Goal: Navigation & Orientation: Find specific page/section

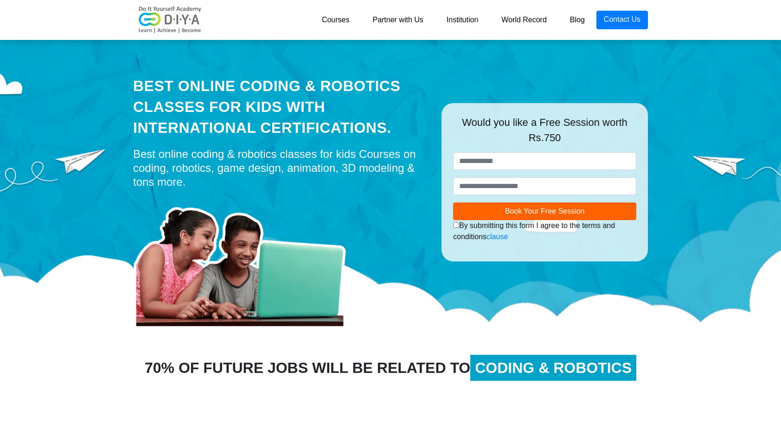
click at [342, 18] on link "Courses" at bounding box center [335, 20] width 51 height 19
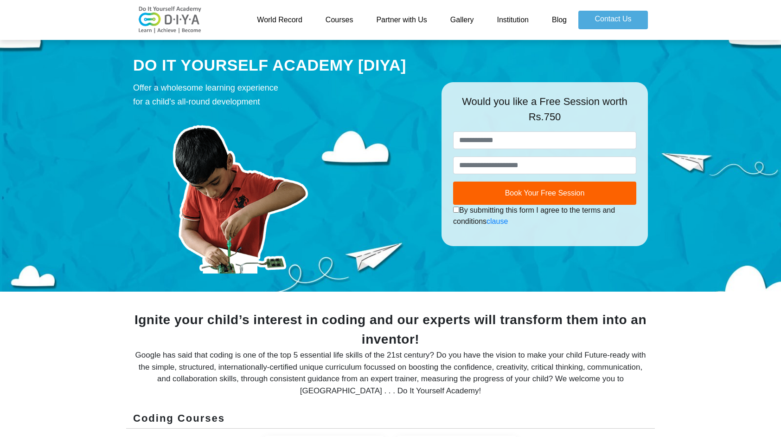
click at [340, 18] on link "Courses" at bounding box center [339, 20] width 51 height 19
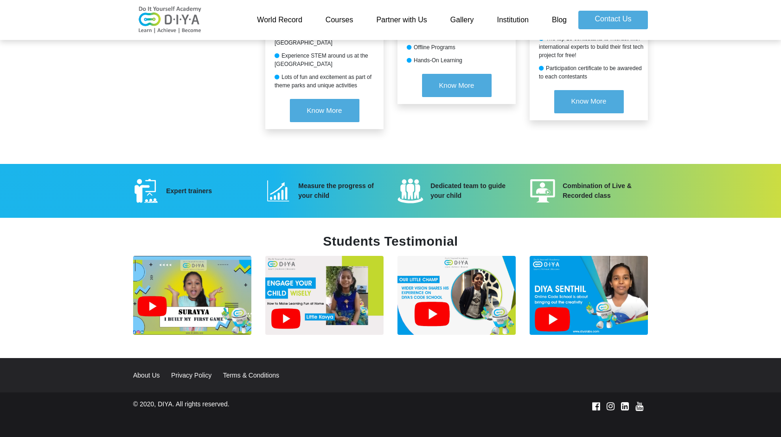
scroll to position [1156, 0]
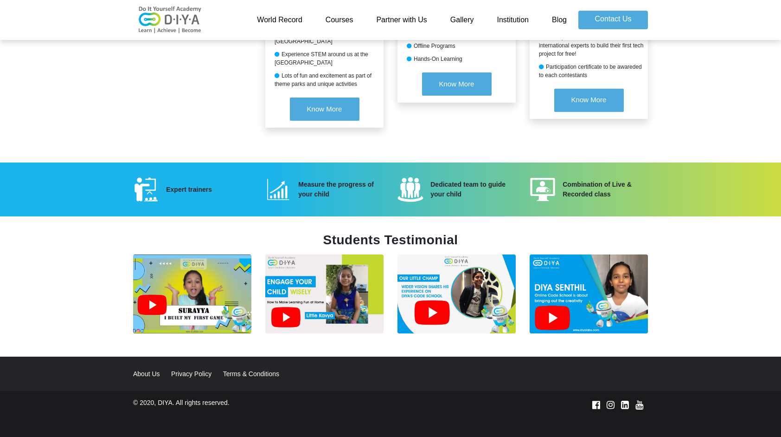
click at [185, 185] on div "Expert trainers" at bounding box center [208, 190] width 99 height 10
drag, startPoint x: 185, startPoint y: 179, endPoint x: 215, endPoint y: 180, distance: 30.6
click at [215, 185] on div "Expert trainers" at bounding box center [208, 190] width 99 height 10
drag, startPoint x: 215, startPoint y: 180, endPoint x: 164, endPoint y: 183, distance: 51.6
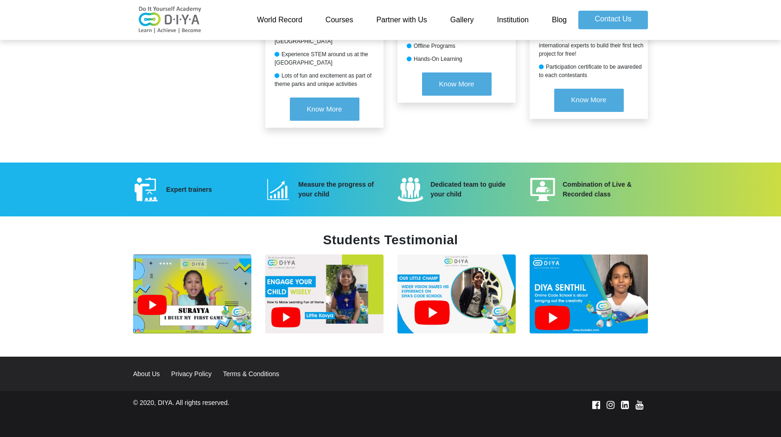
click at [164, 185] on div "Expert trainers" at bounding box center [208, 190] width 99 height 10
drag, startPoint x: 334, startPoint y: 184, endPoint x: 295, endPoint y: 177, distance: 39.2
click at [295, 180] on div "Measure the progress of your child" at bounding box center [340, 189] width 99 height 19
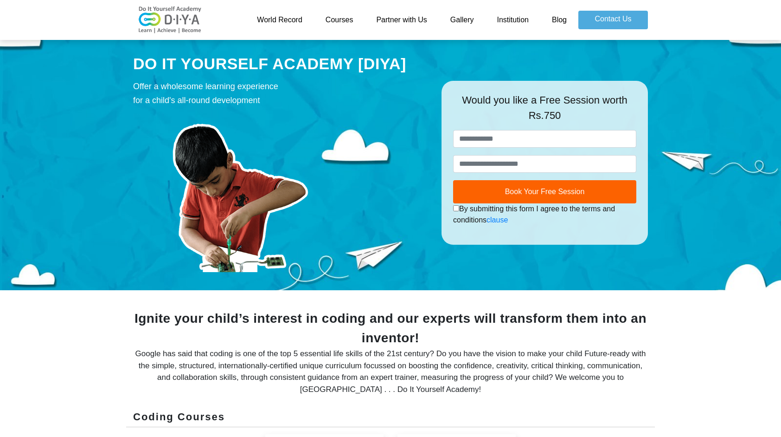
scroll to position [0, 0]
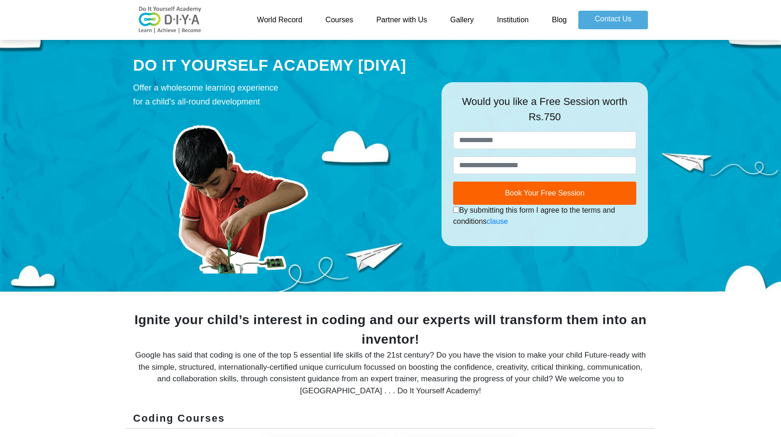
click at [408, 19] on link "Partner with Us" at bounding box center [402, 20] width 74 height 19
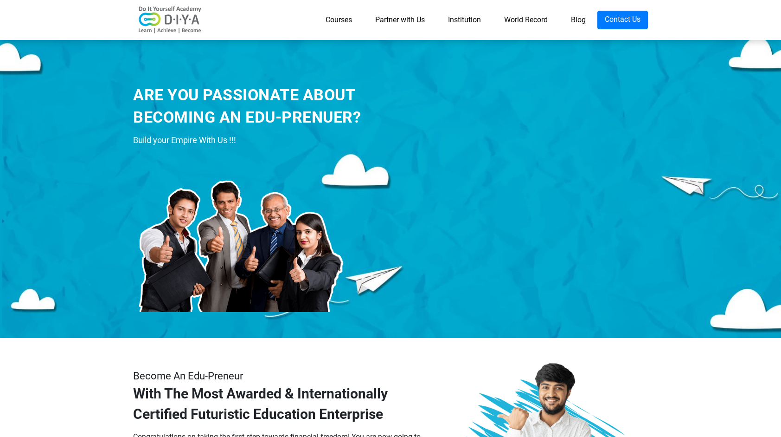
click at [577, 20] on link "Blog" at bounding box center [579, 20] width 38 height 19
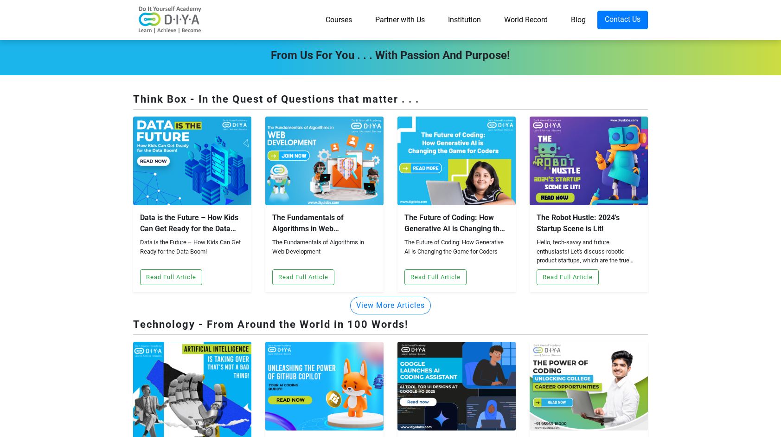
click at [459, 19] on link "Institution" at bounding box center [465, 20] width 56 height 19
